Goal: Find specific page/section: Find specific page/section

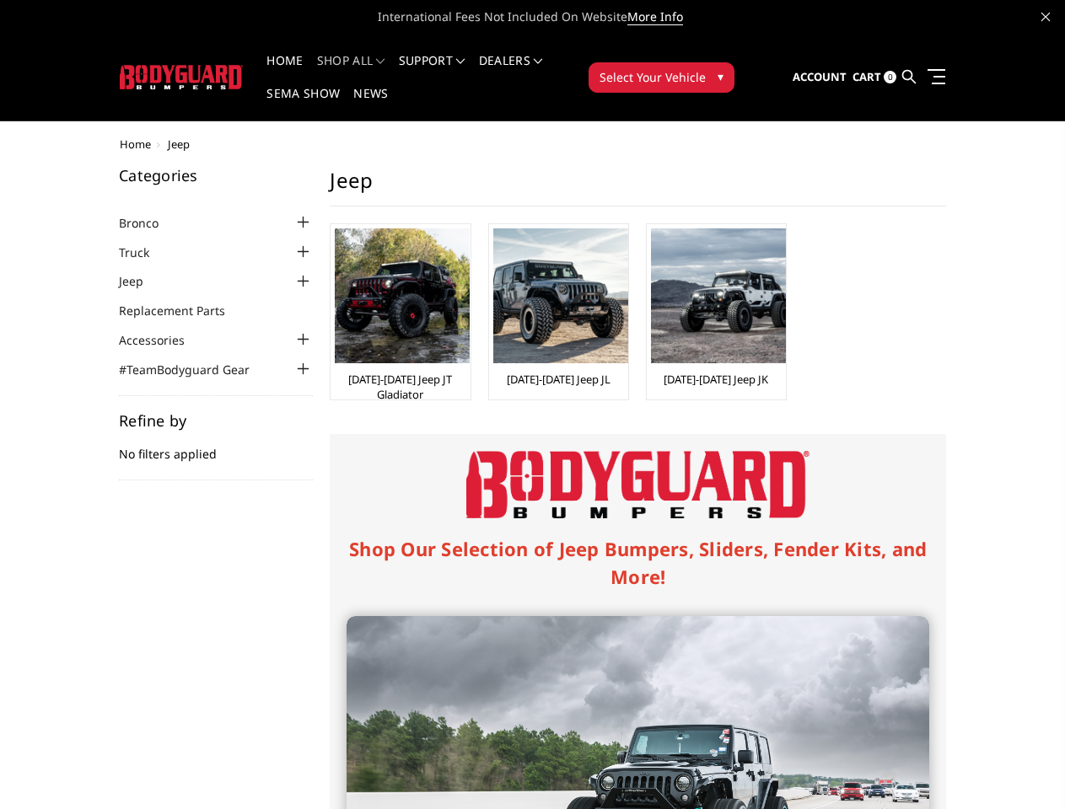
click at [532, 434] on div "Shop Our Selection of Jeep Bumpers, Sliders, Fender Kits, and More! Jeep JT Gla…" at bounding box center [638, 784] width 616 height 701
click at [454, 61] on li "Support FAQ Install Instructions Shipping Warranty Terms & Conditions Cancellat…" at bounding box center [432, 71] width 80 height 33
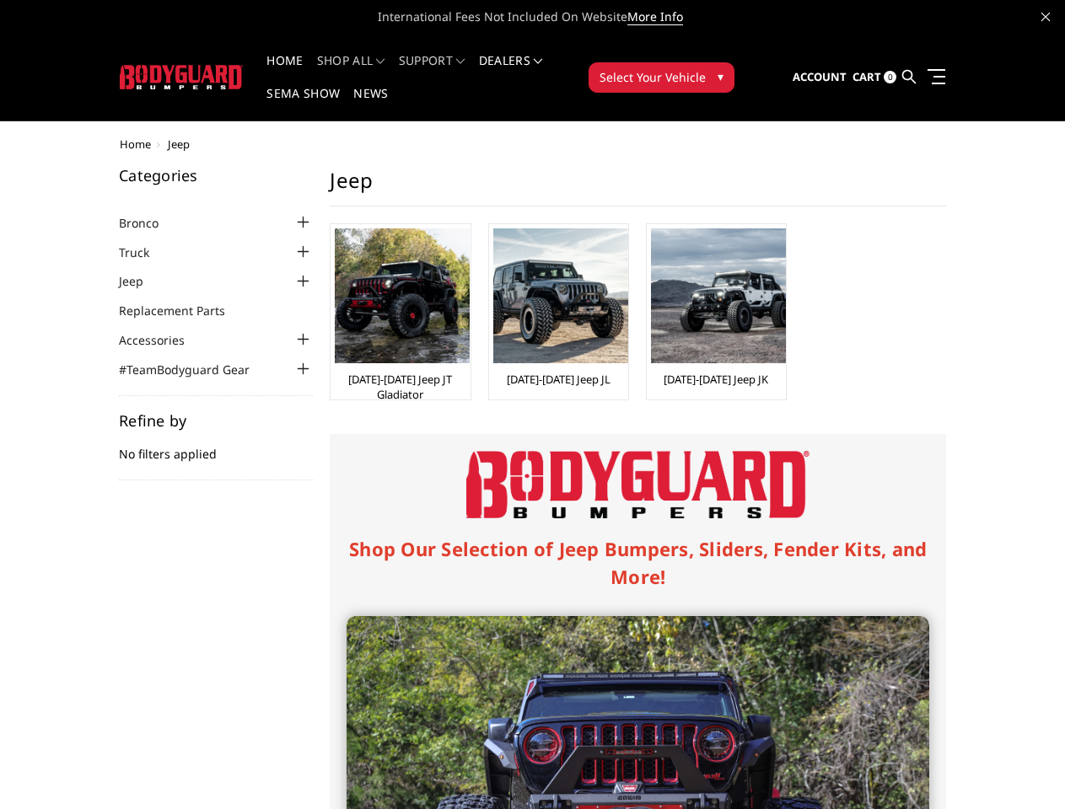
click at [454, 71] on li "Support FAQ Install Instructions Shipping Warranty Terms & Conditions Cancellat…" at bounding box center [432, 71] width 80 height 33
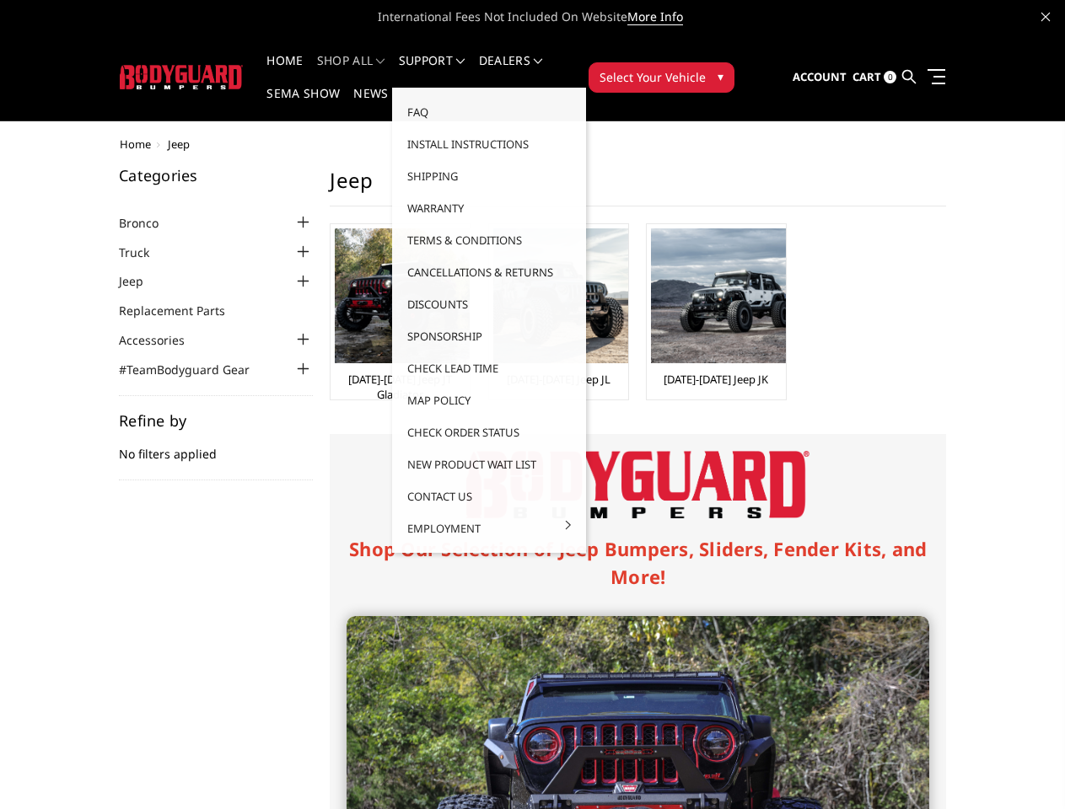
click at [706, 68] on span "Select Your Vehicle" at bounding box center [652, 77] width 106 height 18
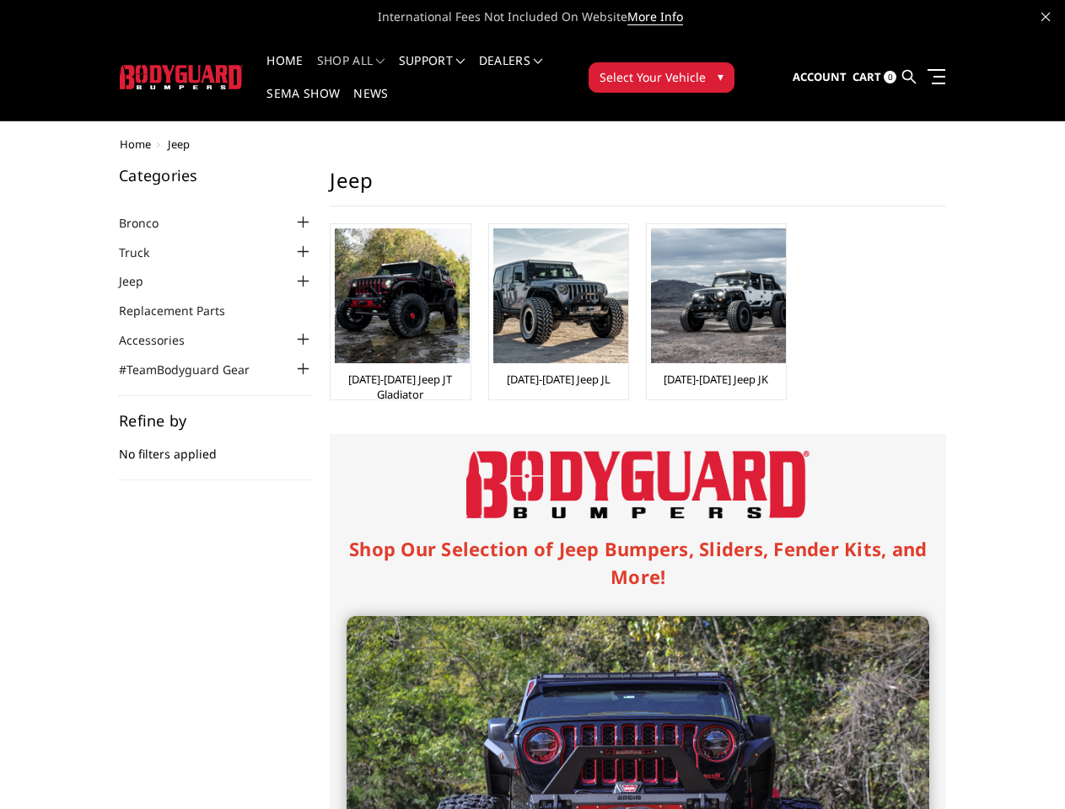
click at [293, 212] on div at bounding box center [303, 222] width 20 height 20
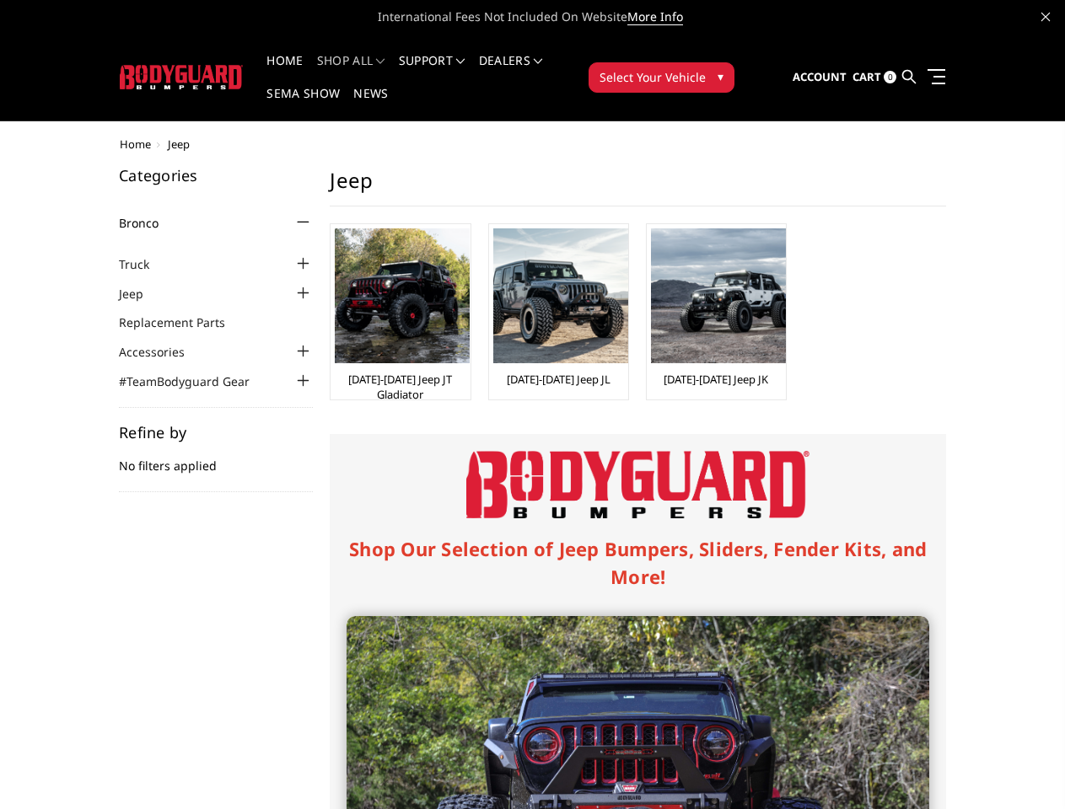
click at [185, 219] on ul "Bronco [DATE]-[DATE] Bronco Front [DATE]-[DATE] Bronco Rear [DATE]-[DATE] Bronc…" at bounding box center [216, 301] width 194 height 178
click at [185, 244] on ul "[DATE]-[DATE] Bronco Front [DATE]-[DATE] Bronco Rear [DATE]-[DATE] Bronco Steps…" at bounding box center [219, 238] width 185 height 12
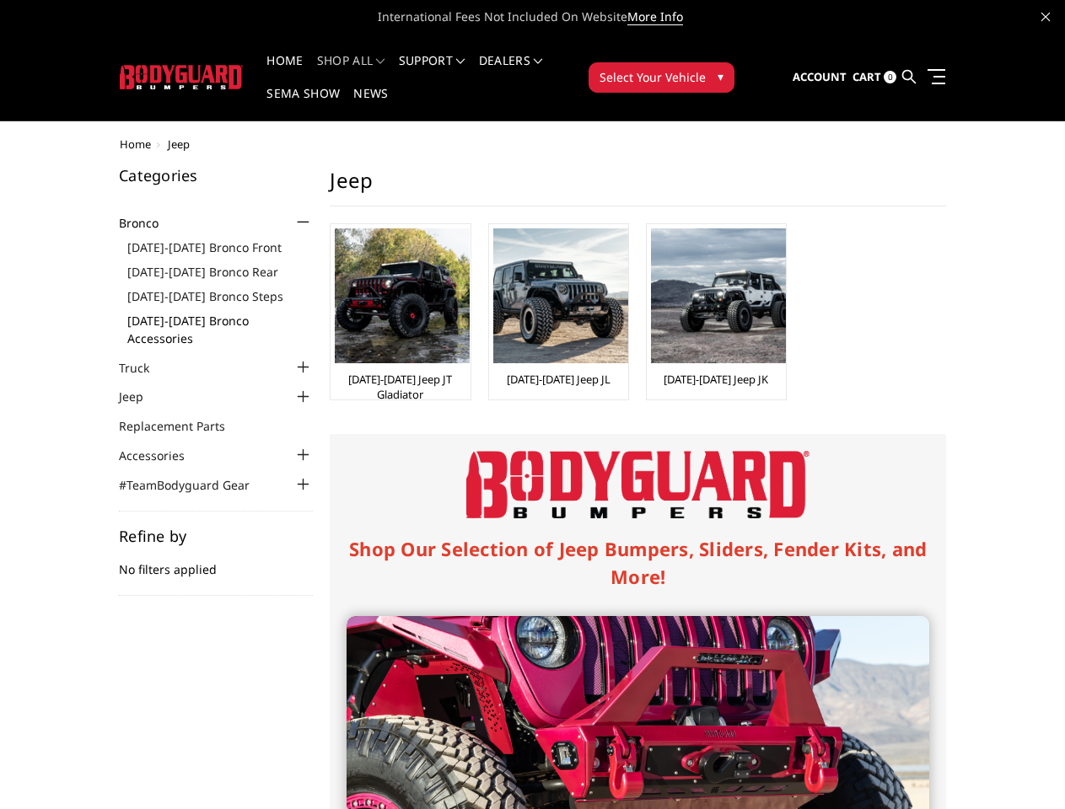
click at [185, 312] on link "[DATE]-[DATE] Bronco Accessories" at bounding box center [219, 329] width 185 height 35
